Goal: Information Seeking & Learning: Find specific fact

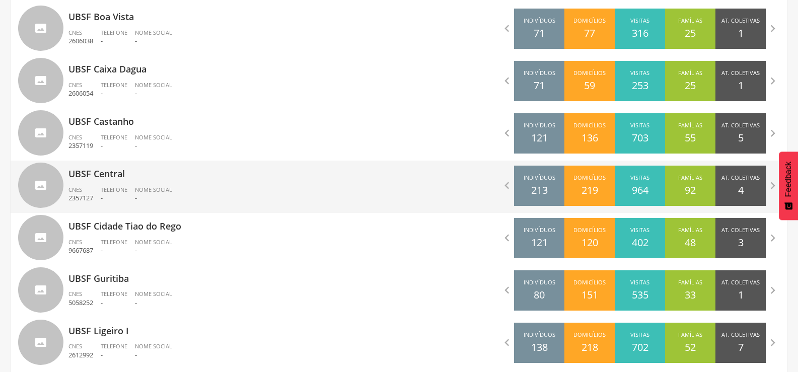
click at [118, 179] on p "UBSF Central" at bounding box center [229, 171] width 323 height 20
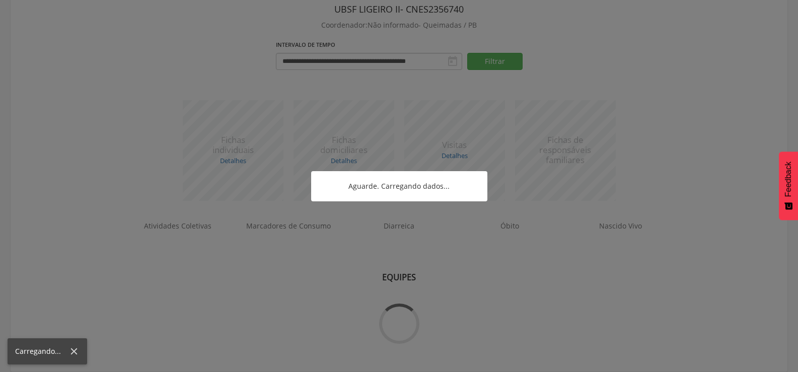
scroll to position [58, 0]
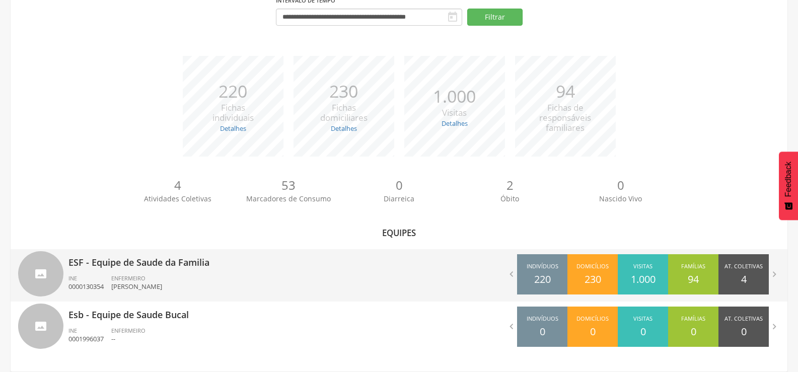
click at [131, 273] on div "ESF - Equipe de Saude da Familia INE 0000130354 ENFERMEIRO [PERSON_NAME]" at bounding box center [229, 275] width 323 height 52
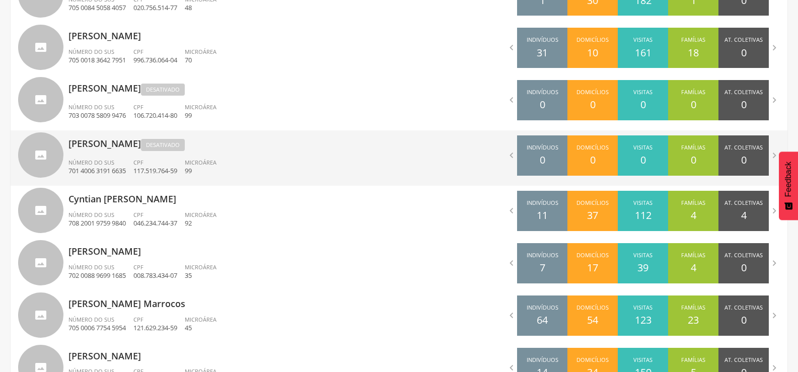
scroll to position [345, 0]
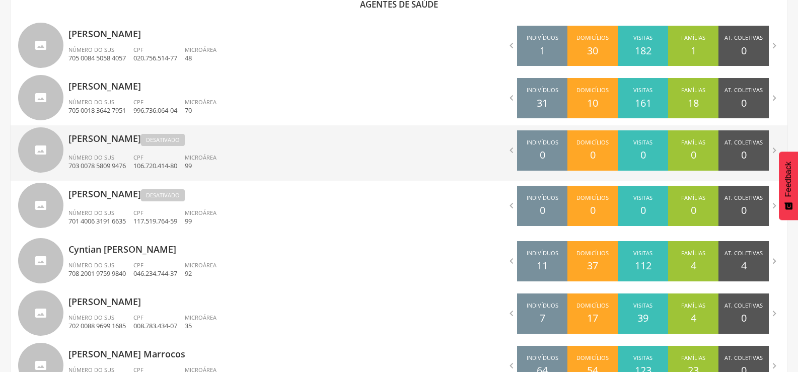
click at [114, 147] on p "[PERSON_NAME] Desativado" at bounding box center [229, 136] width 323 height 23
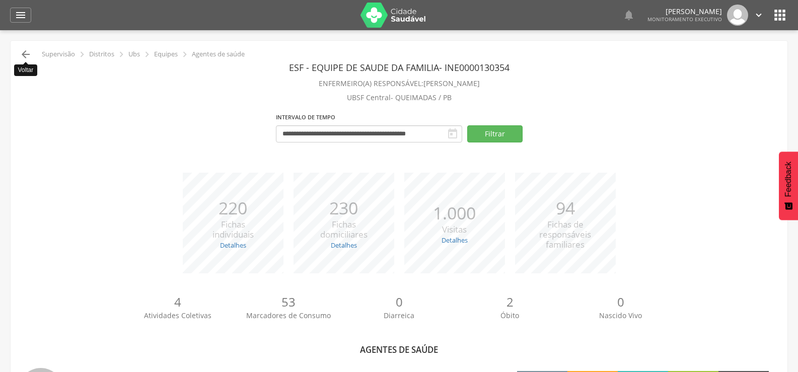
click at [26, 52] on icon "" at bounding box center [26, 54] width 12 height 12
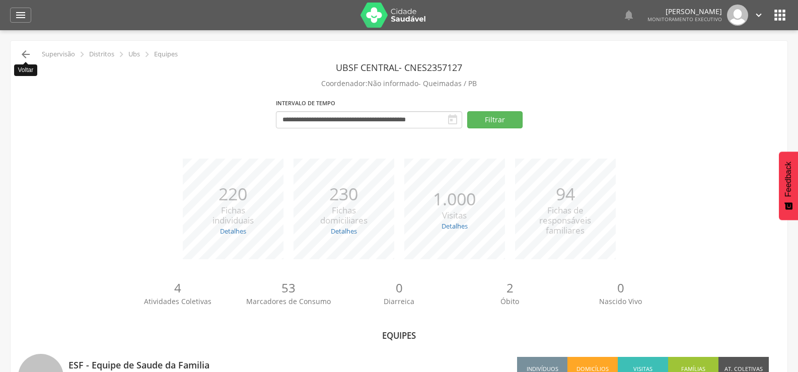
click at [21, 53] on icon "" at bounding box center [26, 54] width 12 height 12
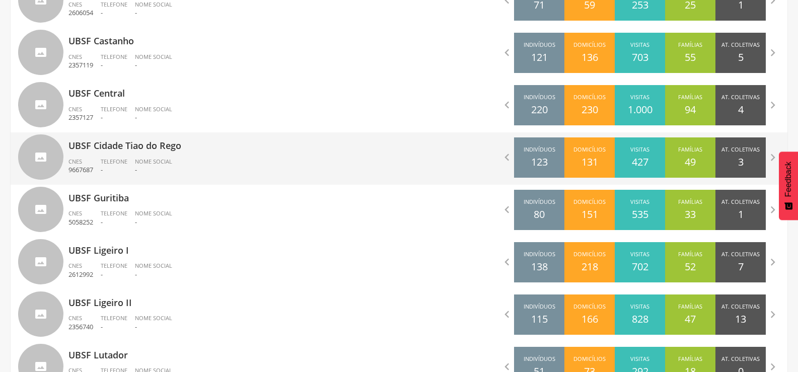
click at [124, 156] on div "UBSF Cidade Tiao do Rego CNES 9667687 Telefone - Nome Social -" at bounding box center [229, 158] width 323 height 52
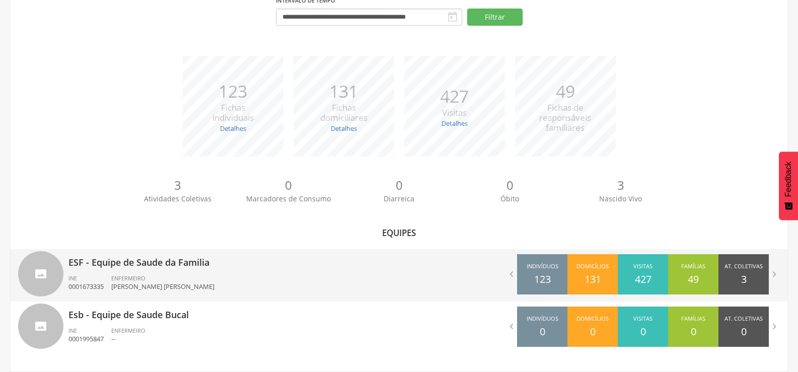
click at [149, 280] on div "ENFERMEIRO [PERSON_NAME] [PERSON_NAME]" at bounding box center [166, 282] width 111 height 17
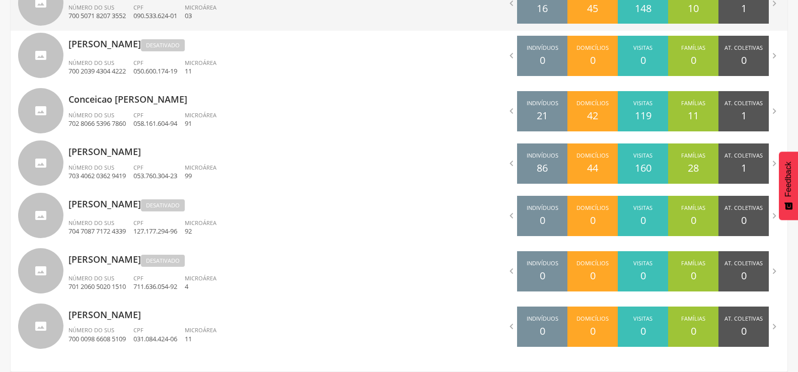
scroll to position [292, 0]
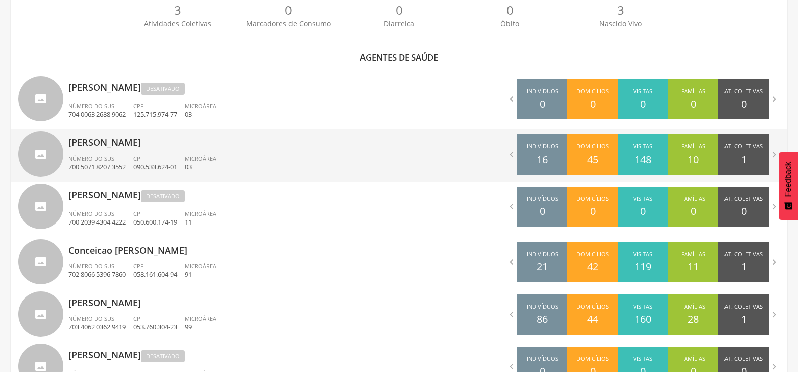
click at [144, 159] on span "CPF" at bounding box center [138, 159] width 10 height 8
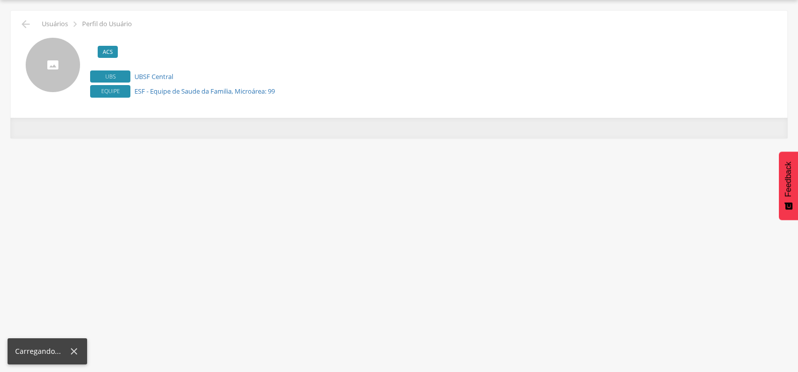
scroll to position [30, 0]
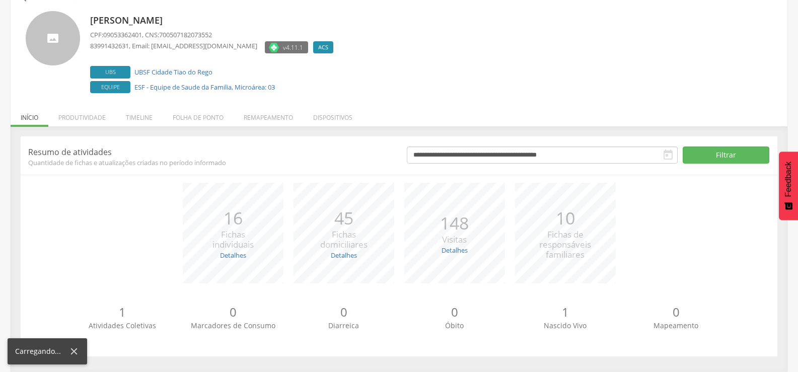
click at [26, 27] on div "[PERSON_NAME] CPF: 09053362401 , CNS: 700507182073552 83991432631 , Email: [EMA…" at bounding box center [399, 53] width 747 height 85
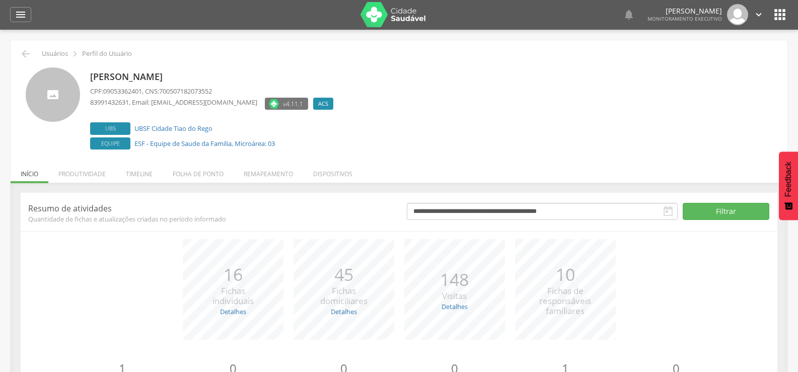
scroll to position [0, 0]
click at [22, 56] on icon "" at bounding box center [26, 54] width 12 height 12
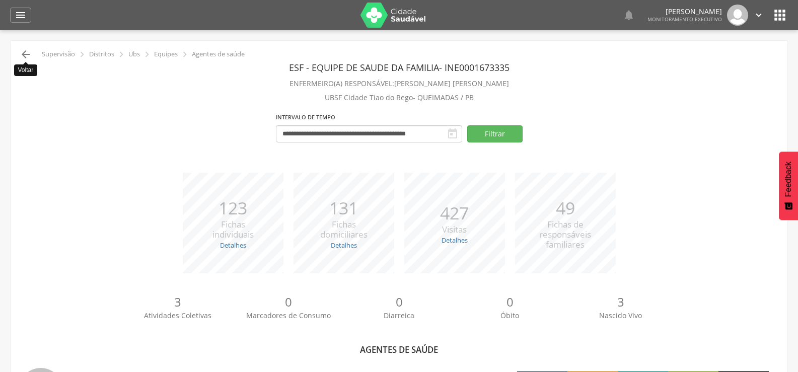
click at [26, 49] on icon "" at bounding box center [26, 54] width 12 height 12
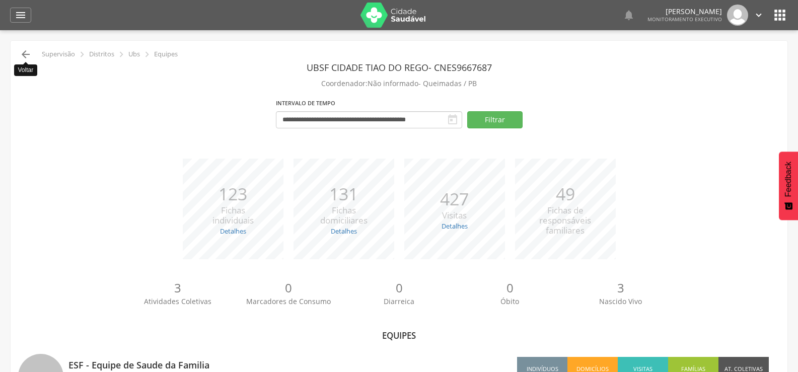
click at [26, 50] on icon "" at bounding box center [26, 54] width 12 height 12
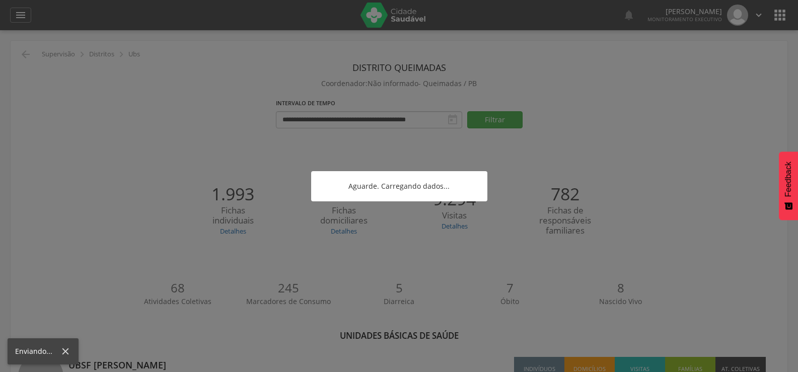
scroll to position [103, 0]
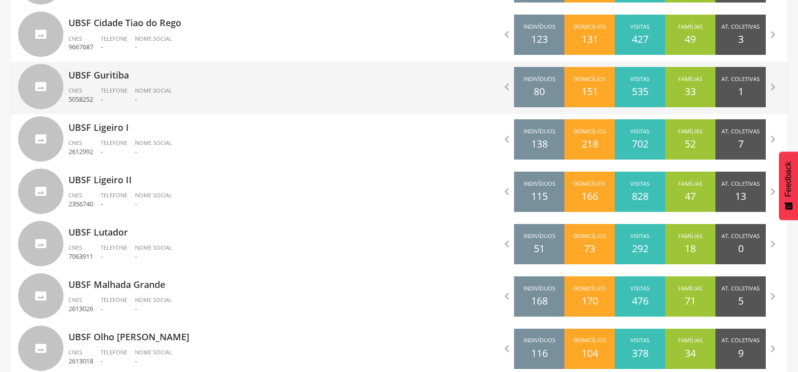
click at [96, 95] on div "CNES 5058252" at bounding box center [84, 95] width 32 height 17
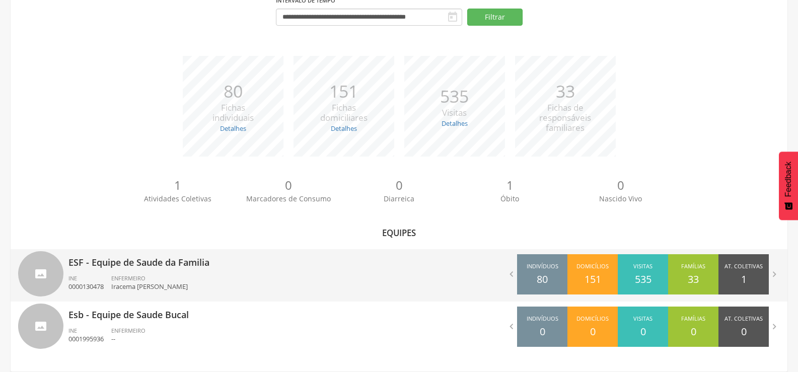
click at [138, 272] on div "ESF - Equipe de Saude da Familia INE 0000130478 ENFERMEIRO Iracema [PERSON_NAME]" at bounding box center [229, 275] width 323 height 52
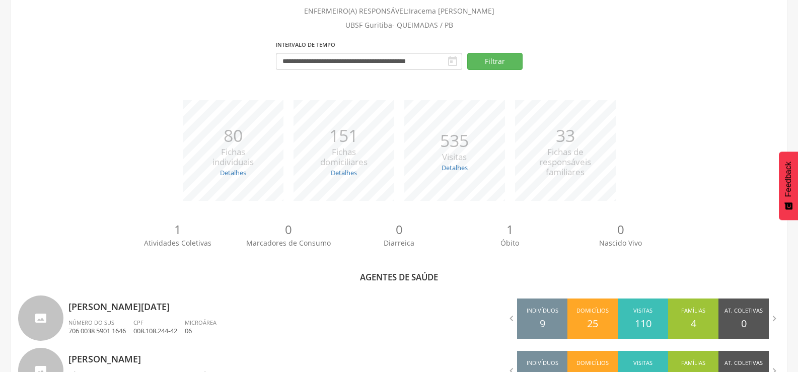
scroll to position [329, 0]
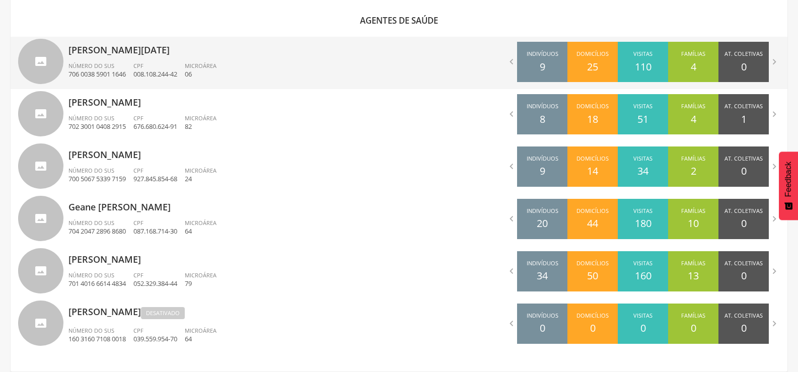
click at [130, 64] on div "Número do SUS 706 0038 5901 1646" at bounding box center [100, 70] width 65 height 17
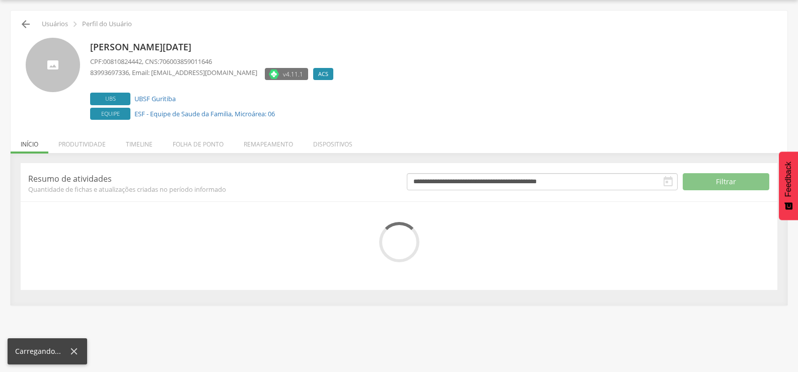
scroll to position [57, 0]
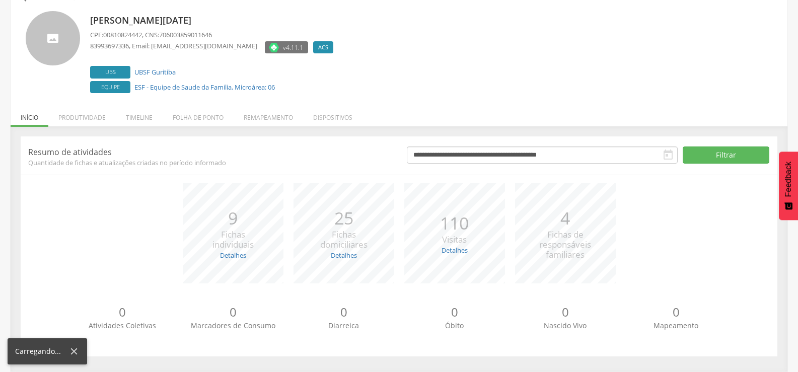
click at [21, 25] on div "[PERSON_NAME][DATE] CPF: 00810824442 , CNS: 706003859011646 83993697336 , Email…" at bounding box center [399, 50] width 762 height 92
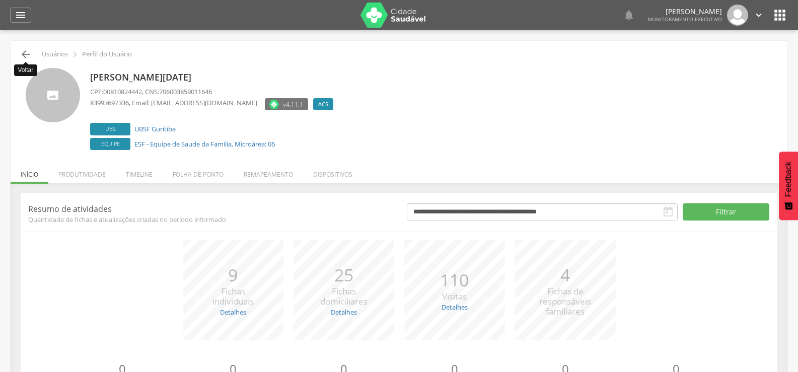
click at [26, 56] on icon "" at bounding box center [26, 54] width 12 height 12
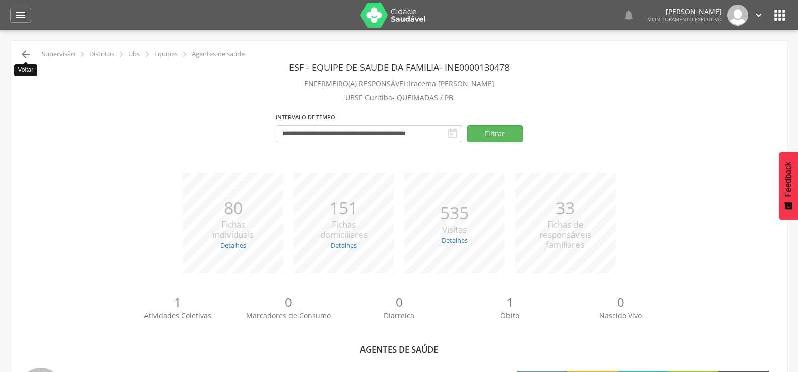
click at [22, 54] on icon "" at bounding box center [26, 54] width 12 height 12
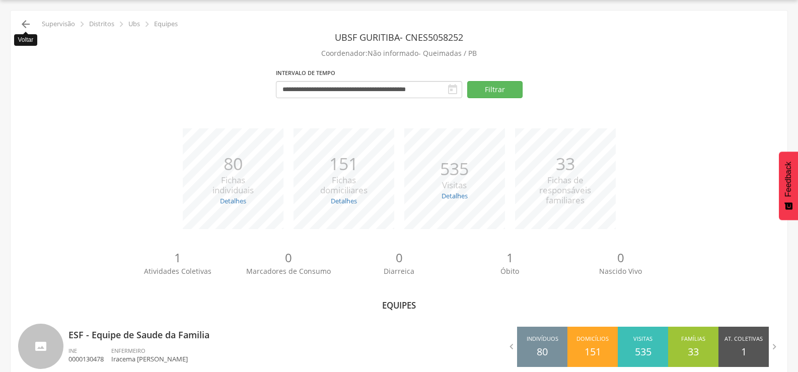
click at [22, 25] on icon "" at bounding box center [26, 24] width 12 height 12
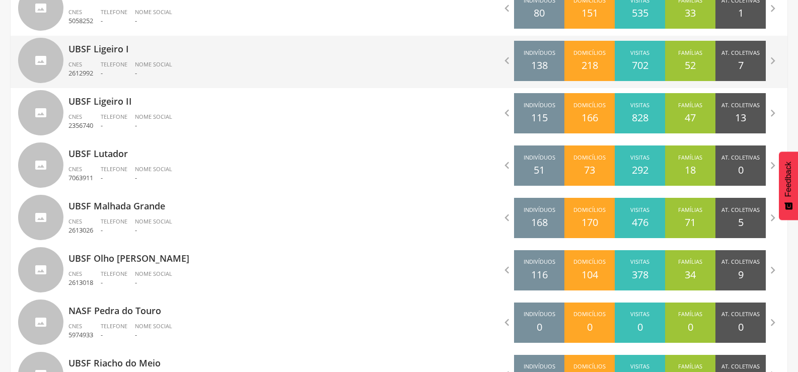
click at [97, 70] on div "CNES 2612992" at bounding box center [84, 68] width 32 height 17
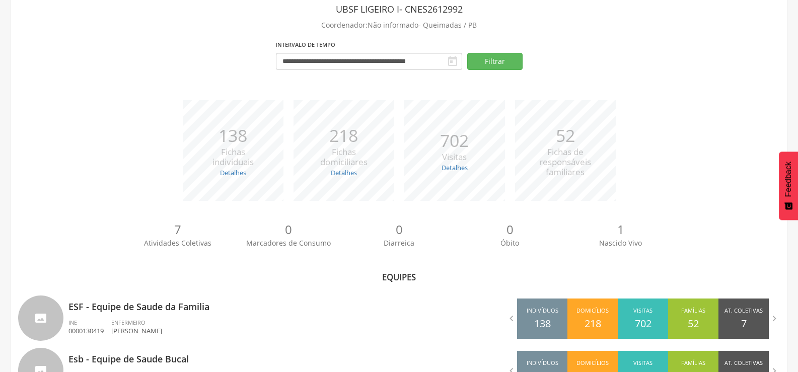
scroll to position [103, 0]
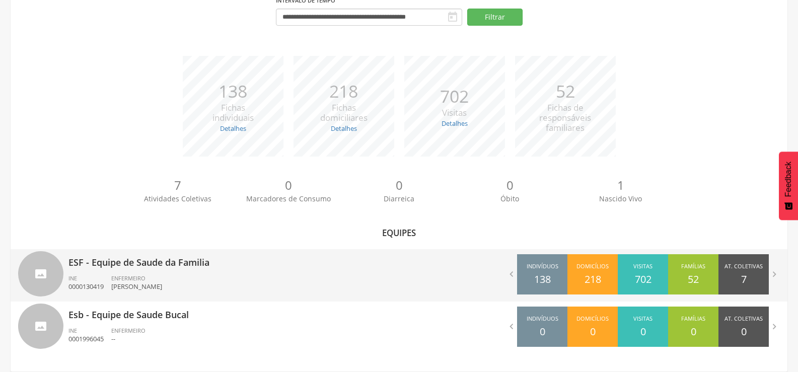
click at [147, 263] on p "ESF - Equipe de Saude da Familia" at bounding box center [229, 259] width 323 height 20
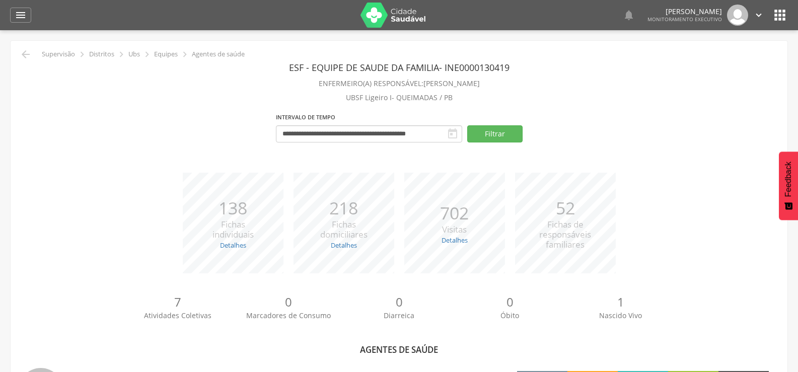
click at [32, 57] on div " Supervisão  Distritos  Ubs  Equipes  Agentes de saúde" at bounding box center [131, 54] width 227 height 12
click at [29, 56] on icon "" at bounding box center [26, 54] width 12 height 12
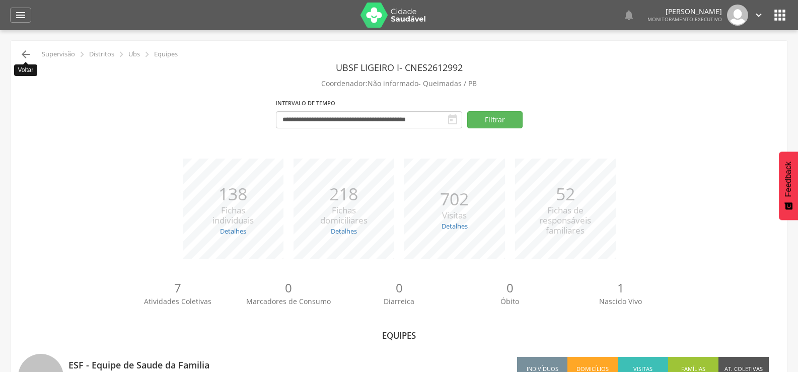
click at [28, 52] on icon "" at bounding box center [26, 54] width 12 height 12
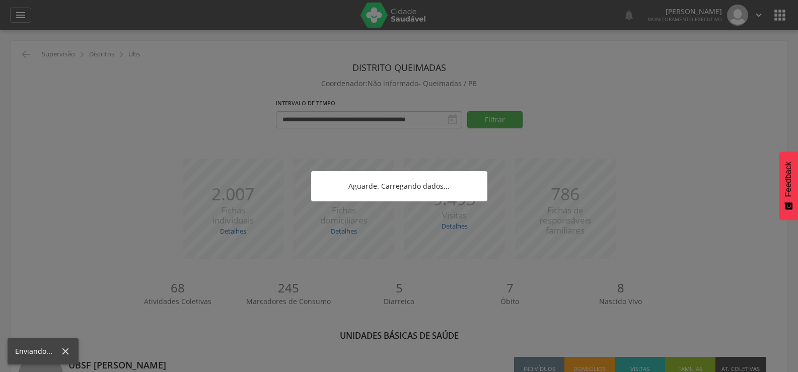
scroll to position [30, 0]
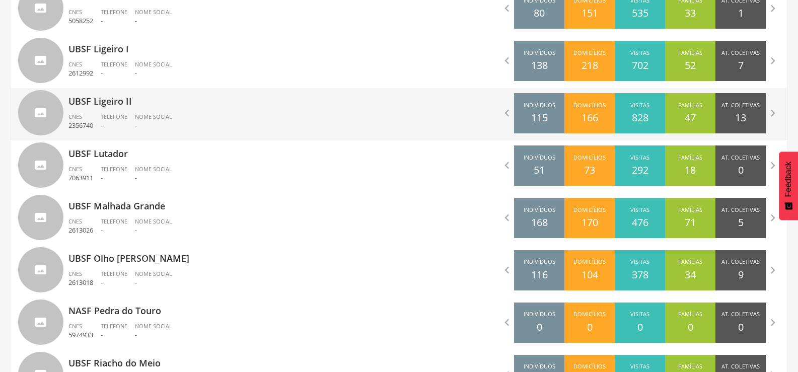
click at [95, 121] on div "CNES 2356740" at bounding box center [84, 121] width 32 height 17
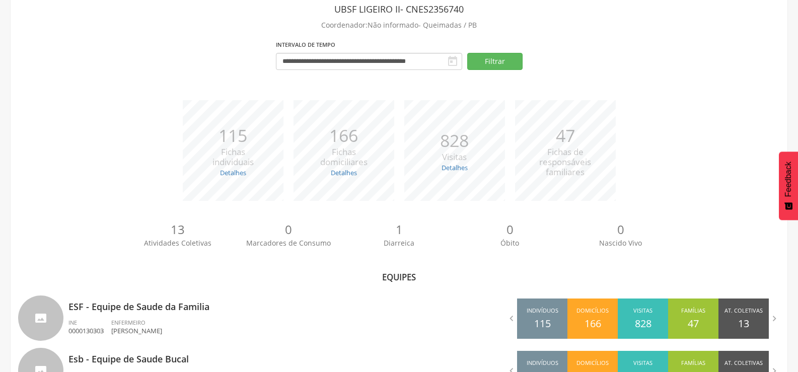
scroll to position [103, 0]
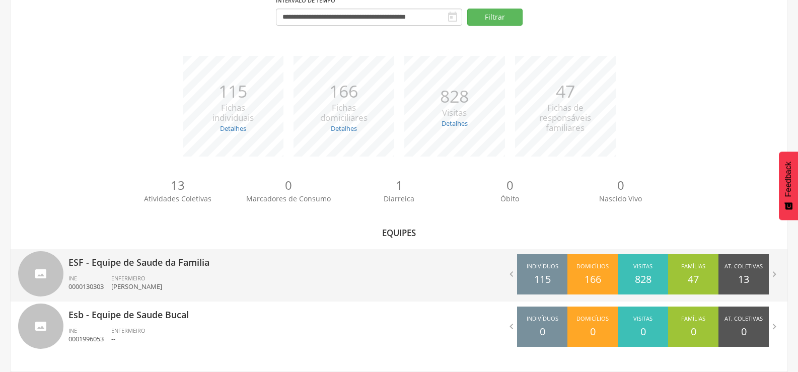
click at [145, 260] on p "ESF - Equipe de Saude da Familia" at bounding box center [229, 259] width 323 height 20
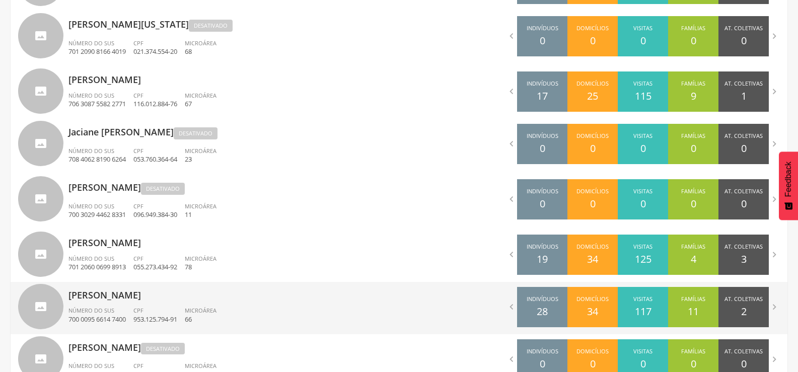
scroll to position [407, 0]
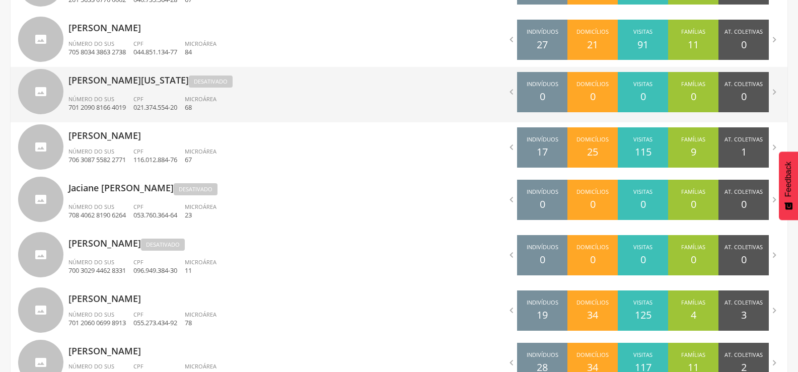
click at [132, 102] on div "Número do SUS 701 2090 8166 4019" at bounding box center [100, 103] width 65 height 17
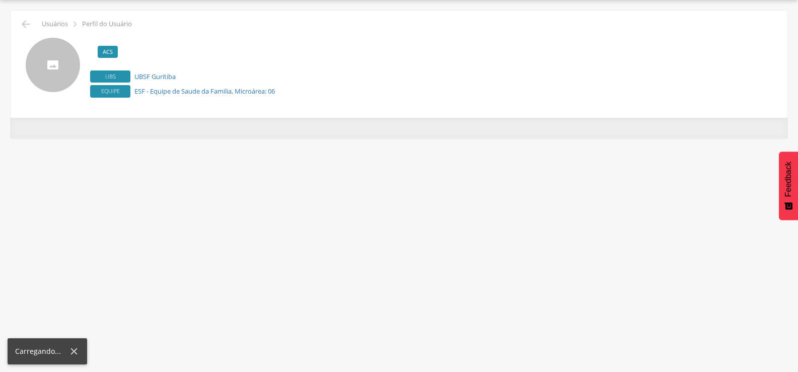
scroll to position [30, 0]
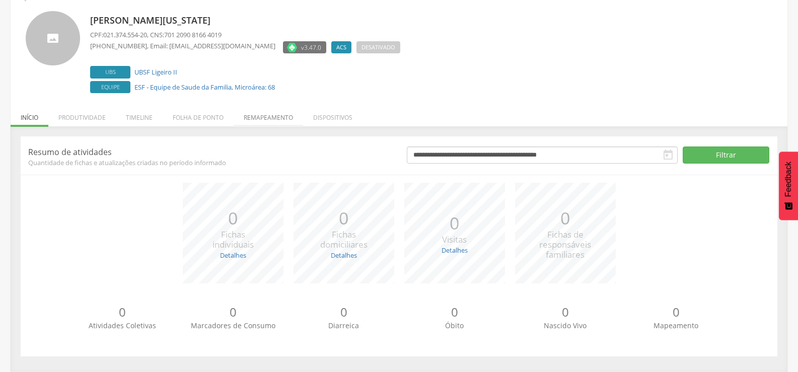
click at [262, 117] on li "Remapeamento" at bounding box center [268, 115] width 69 height 24
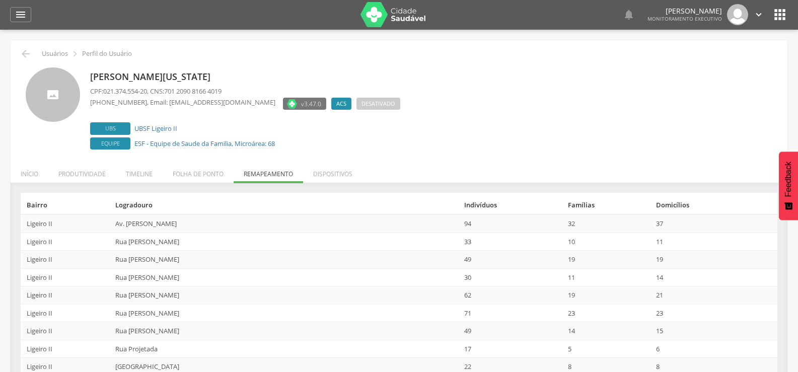
scroll to position [0, 0]
click at [22, 55] on icon "" at bounding box center [26, 54] width 12 height 12
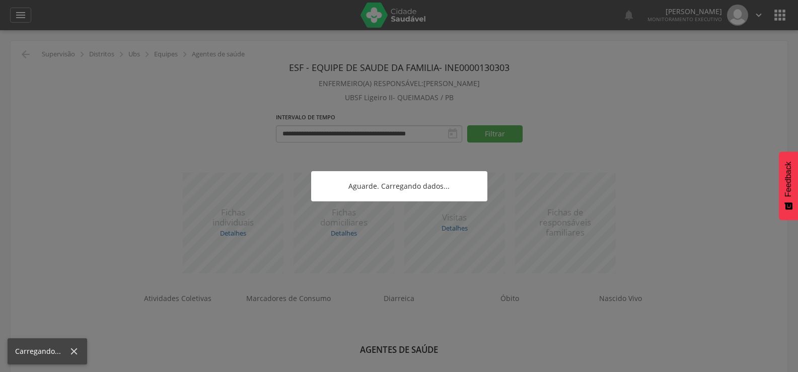
scroll to position [30, 0]
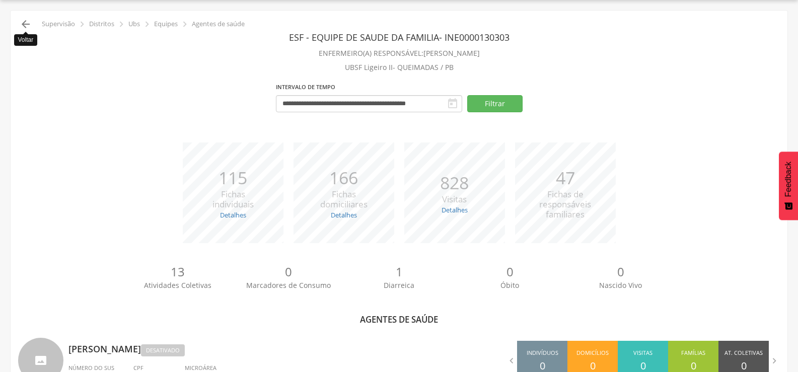
click at [25, 24] on icon "" at bounding box center [26, 24] width 12 height 12
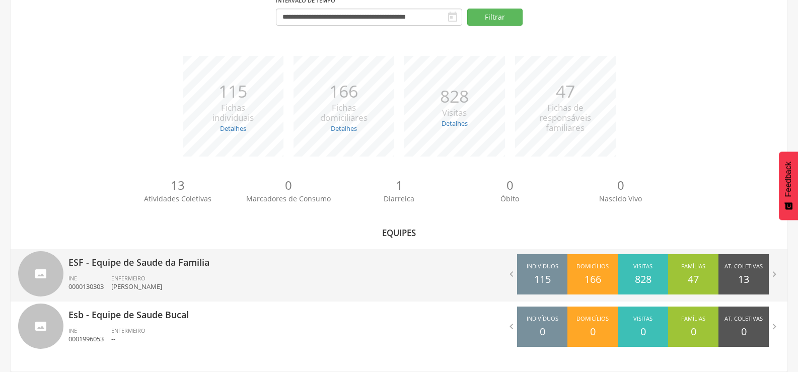
click at [129, 258] on p "ESF - Equipe de Saude da Familia" at bounding box center [229, 259] width 323 height 20
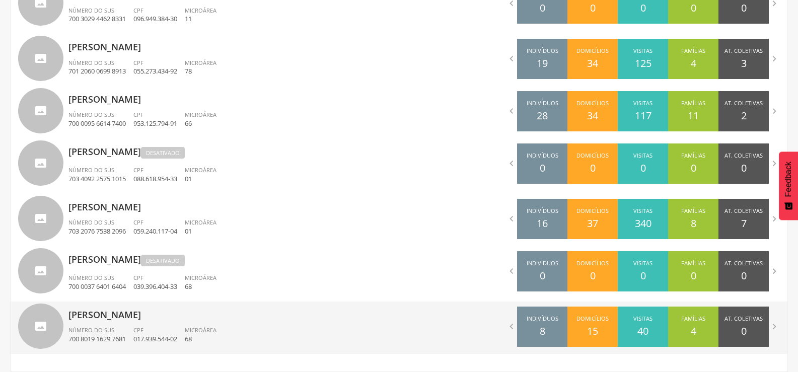
click at [135, 321] on p "[PERSON_NAME]" at bounding box center [229, 312] width 323 height 20
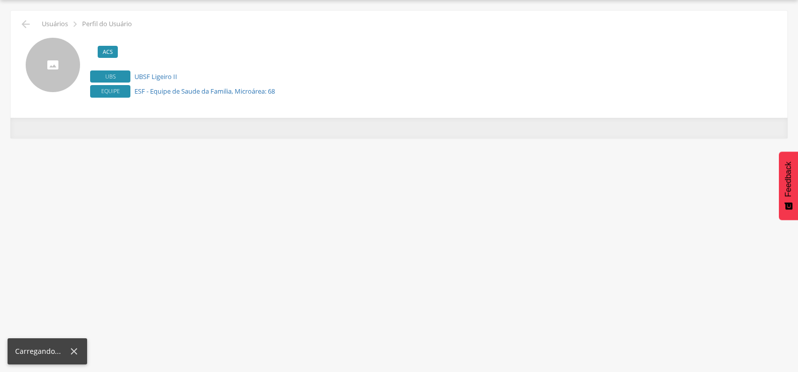
scroll to position [30, 0]
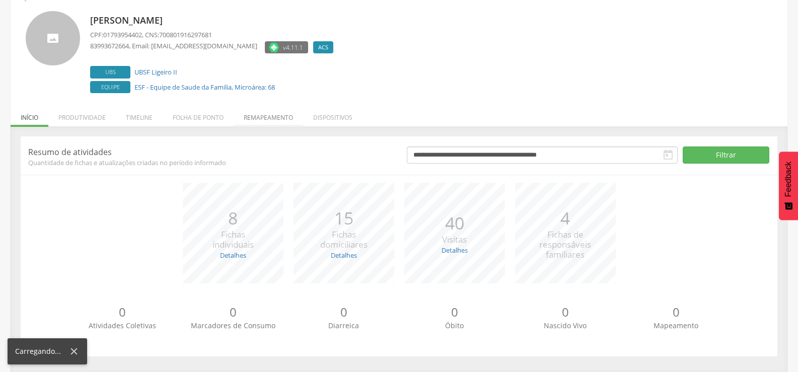
click at [253, 119] on li "Remapeamento" at bounding box center [268, 115] width 69 height 24
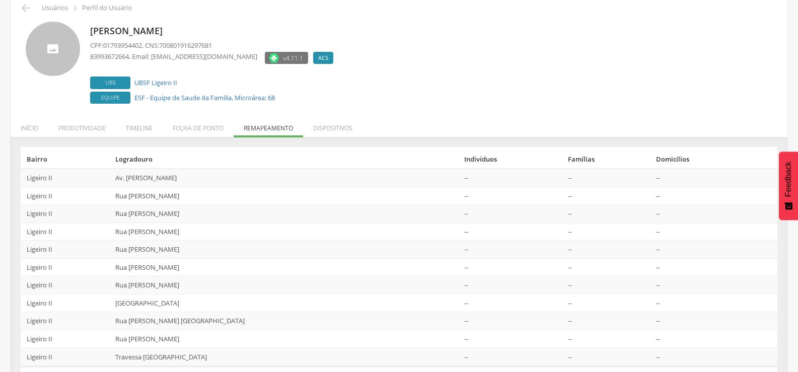
scroll to position [0, 0]
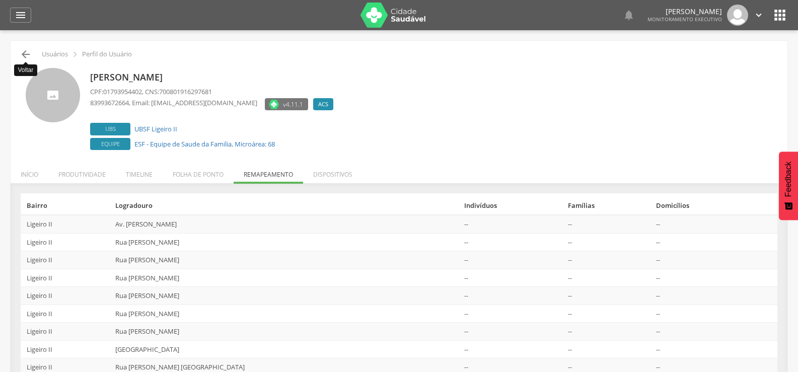
click at [28, 54] on icon "" at bounding box center [26, 54] width 12 height 12
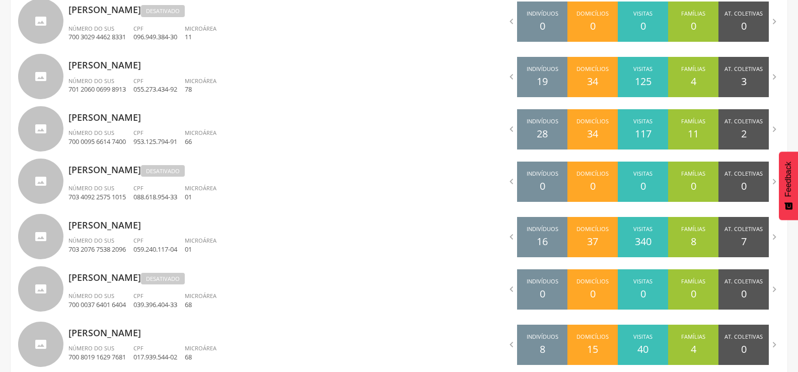
scroll to position [659, 0]
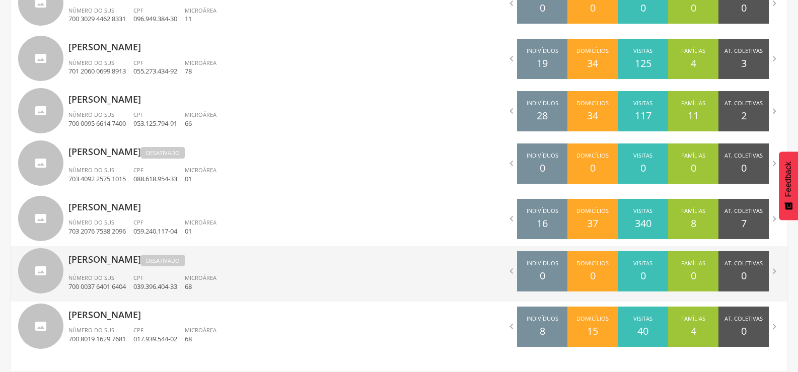
click at [141, 264] on p "[PERSON_NAME] Desativado" at bounding box center [229, 257] width 323 height 23
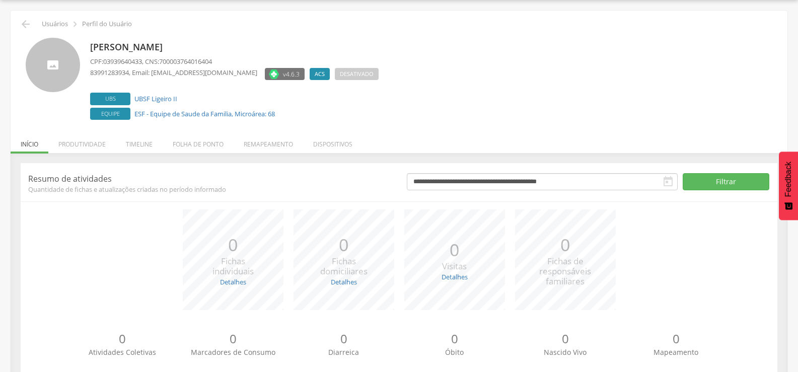
scroll to position [57, 0]
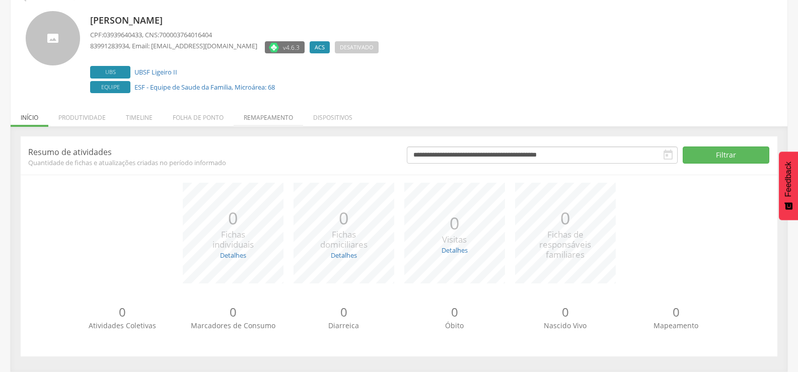
click at [264, 120] on li "Remapeamento" at bounding box center [268, 115] width 69 height 24
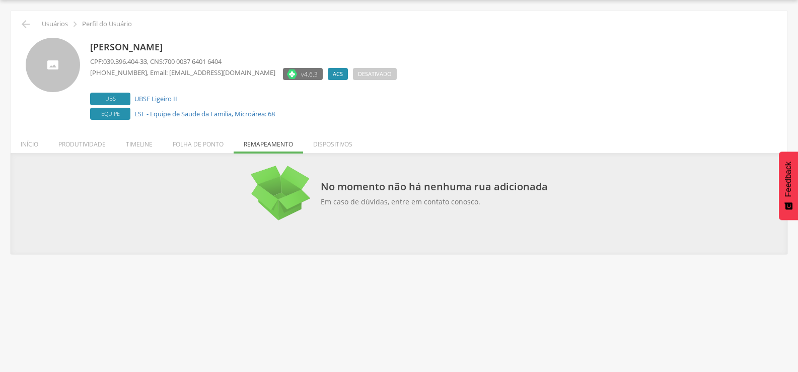
scroll to position [30, 0]
click at [263, 112] on link "ESF - Equipe de Saude da Familia, Microárea: 68" at bounding box center [204, 113] width 140 height 9
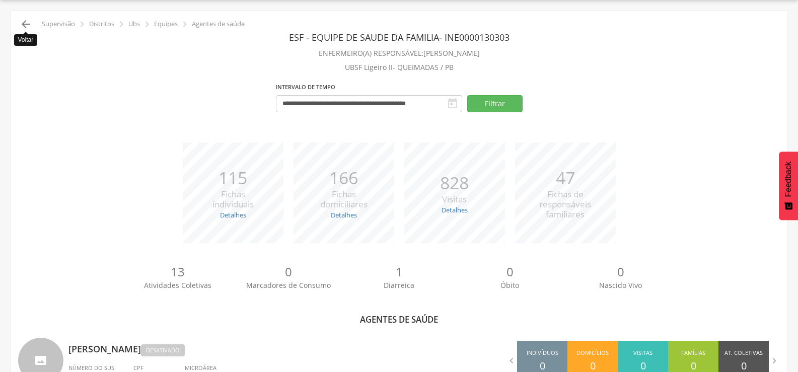
click at [22, 23] on icon "" at bounding box center [26, 24] width 12 height 12
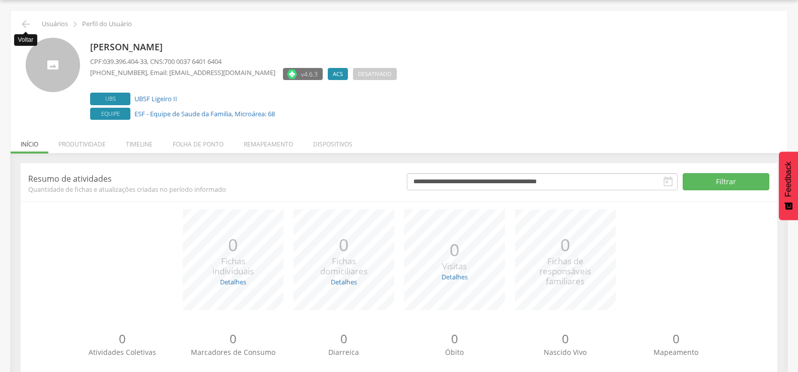
click at [22, 23] on icon "" at bounding box center [26, 24] width 12 height 12
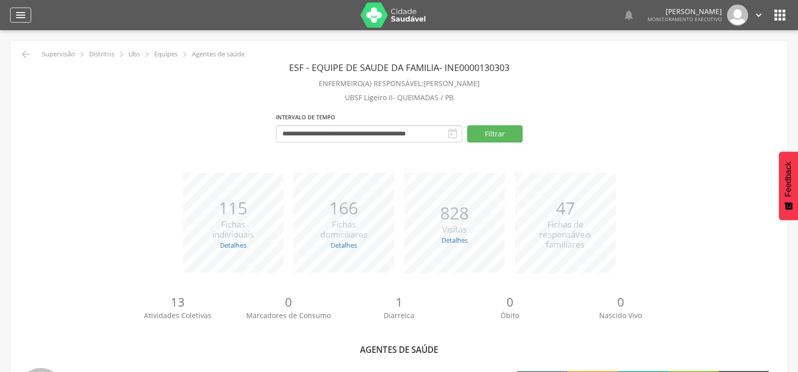
click at [20, 15] on icon "" at bounding box center [21, 15] width 12 height 12
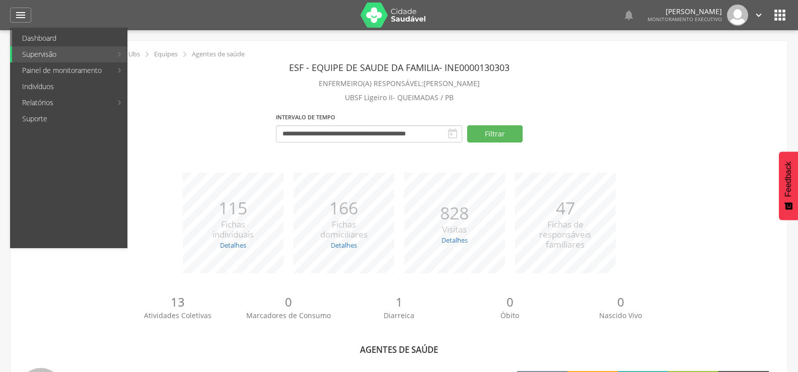
click at [35, 40] on link "Dashboard" at bounding box center [69, 38] width 115 height 16
